Goal: Obtain resource: Obtain resource

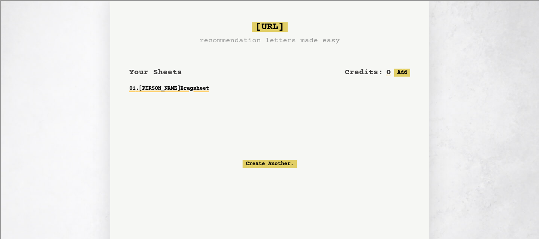
click at [191, 85] on link "01 . [PERSON_NAME] Bragsheet" at bounding box center [269, 88] width 281 height 14
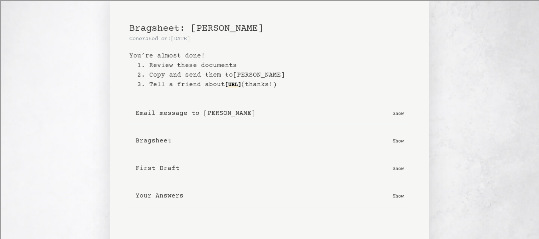
click at [399, 117] on p "Show" at bounding box center [397, 113] width 11 height 8
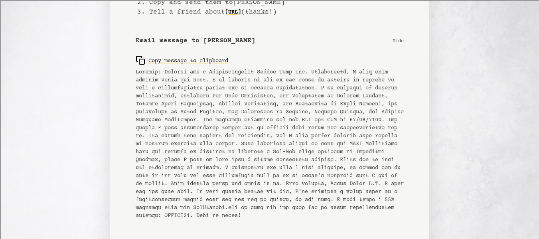
scroll to position [73, 0]
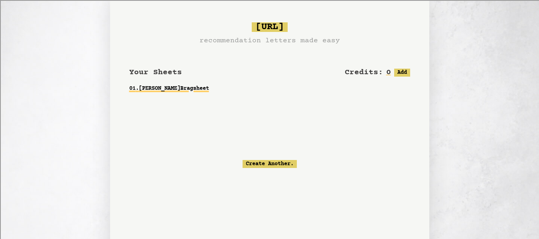
click at [170, 87] on link "01 . [PERSON_NAME] Bragsheet" at bounding box center [269, 88] width 281 height 14
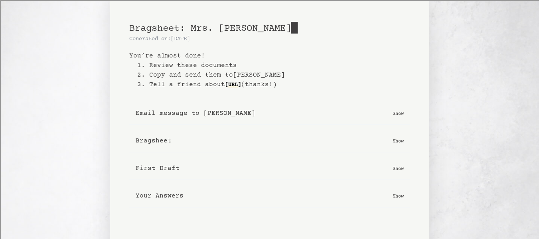
click at [178, 168] on button "First Draft Show" at bounding box center [269, 168] width 281 height 23
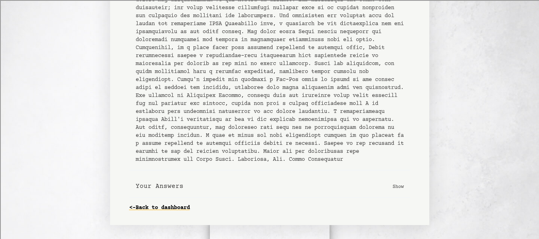
scroll to position [297, 0]
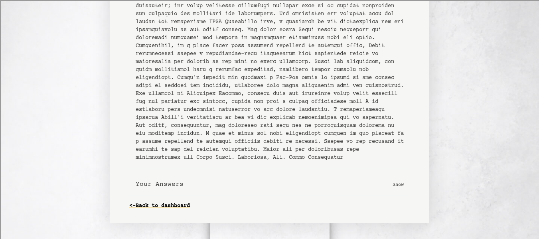
click at [138, 189] on b "Your Answers" at bounding box center [160, 184] width 48 height 10
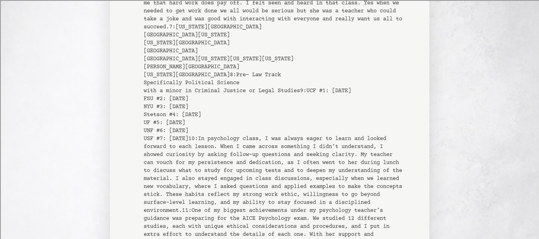
scroll to position [540, 0]
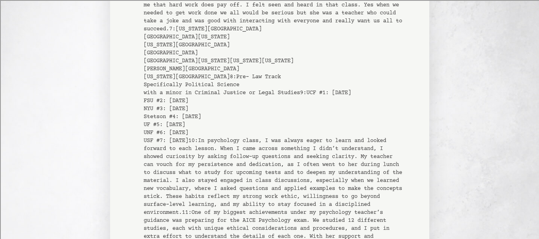
drag, startPoint x: 153, startPoint y: 37, endPoint x: 388, endPoint y: 113, distance: 247.1
click at [388, 113] on pre "1 : [PERSON_NAME] 2 : She/Her 3 : -- 4 : [PERSON_NAME] 5 : In Junior Year I was…" at bounding box center [274, 180] width 260 height 455
copy pre "In Junior Year I was placed in Aice Psychcology as my 7th Period which wasn't a…"
click at [289, 65] on pre "1 : [PERSON_NAME] 2 : She/Her 3 : -- 4 : [PERSON_NAME] 5 : In Junior Year I was…" at bounding box center [274, 180] width 260 height 455
click at [317, 145] on pre "1 : [PERSON_NAME] 2 : She/Her 3 : -- 4 : [PERSON_NAME] 5 : In Junior Year I was…" at bounding box center [274, 180] width 260 height 455
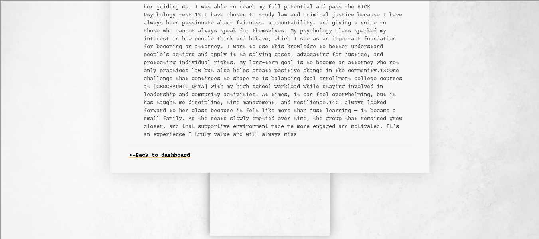
scroll to position [1014, 0]
drag, startPoint x: 142, startPoint y: 71, endPoint x: 216, endPoint y: 195, distance: 144.4
copy pre "22 : Lo ipsumdolor sitam, C adi elitse doeiu te incid utl etdolo magnaal en adm…"
